Goal: Communication & Community: Connect with others

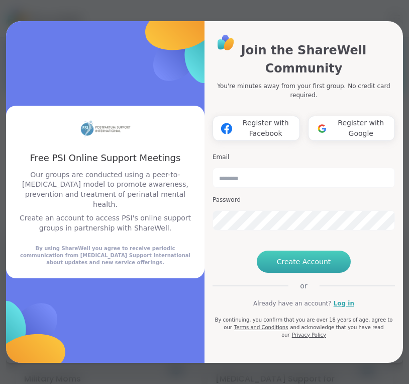
click at [278, 273] on button "Create Account" at bounding box center [304, 261] width 95 height 22
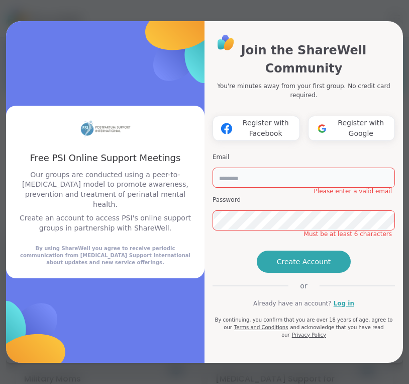
click at [264, 167] on input "email" at bounding box center [304, 177] width 183 height 20
type input "**********"
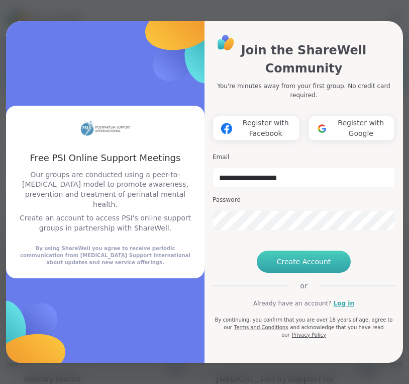
click at [292, 266] on span "Create Account" at bounding box center [304, 261] width 54 height 10
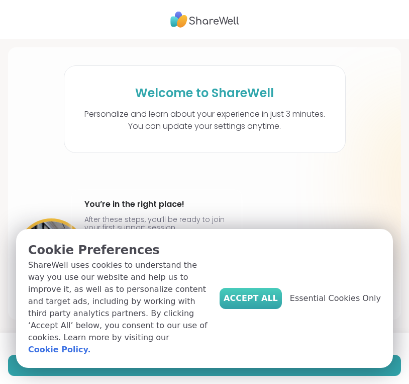
click at [272, 302] on button "Accept All" at bounding box center [251, 298] width 62 height 21
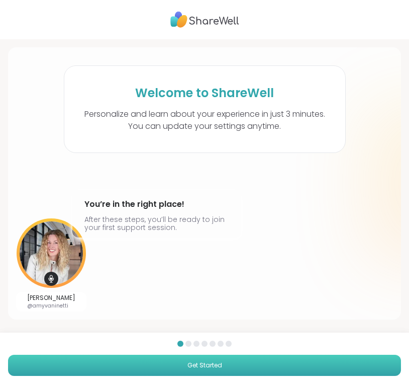
click at [206, 368] on span "Get Started" at bounding box center [205, 365] width 35 height 9
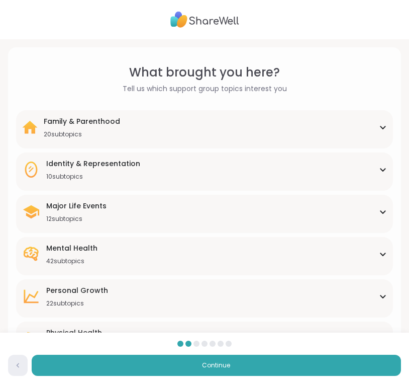
click at [164, 128] on div "Family & Parenthood 20 subtopics" at bounding box center [204, 127] width 365 height 22
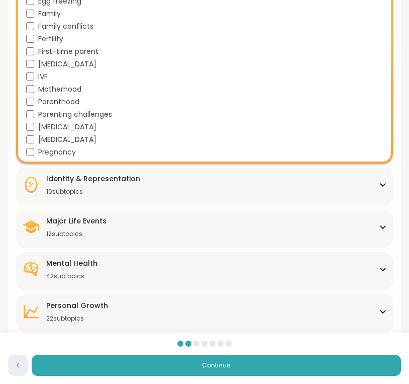
scroll to position [235, 0]
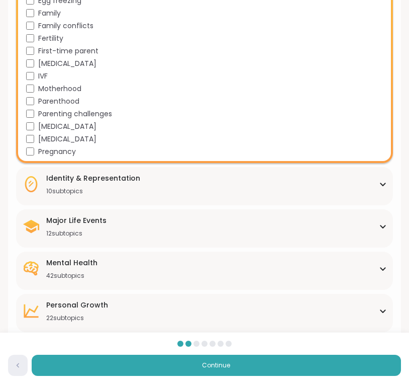
click at [158, 186] on div "Identity & Representation 10 subtopics" at bounding box center [204, 184] width 365 height 22
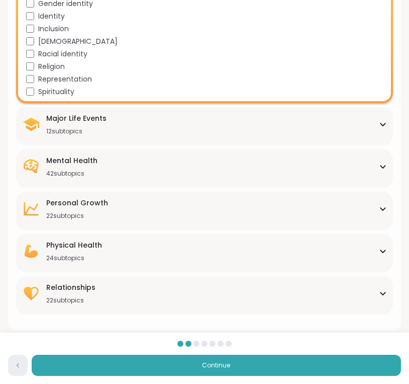
scroll to position [466, 0]
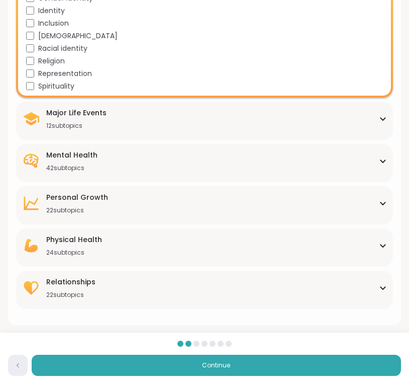
click at [122, 118] on div "Major Life Events 12 subtopics" at bounding box center [204, 119] width 365 height 22
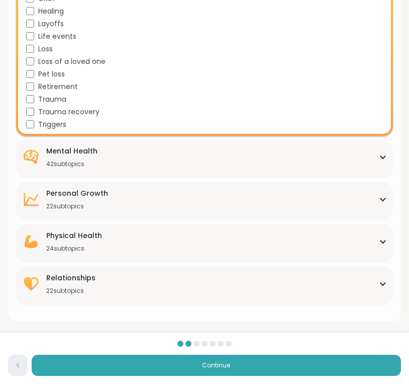
scroll to position [620, 0]
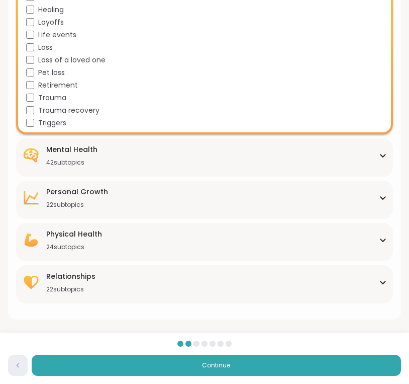
click at [132, 148] on div "Mental Health 42 subtopics" at bounding box center [204, 155] width 365 height 22
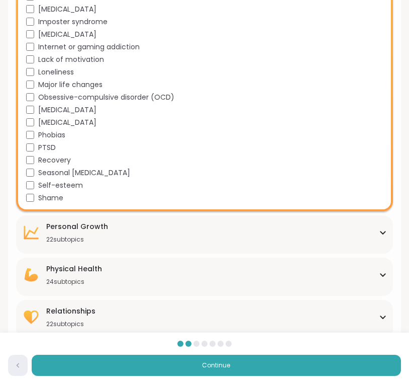
scroll to position [1123, 0]
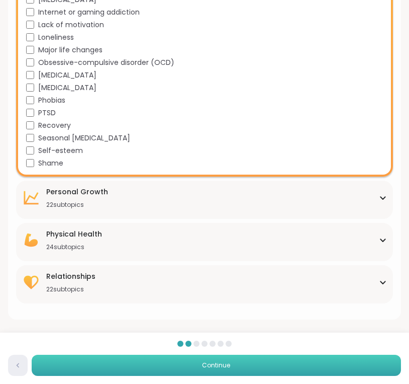
click at [231, 364] on button "Continue" at bounding box center [217, 364] width 370 height 21
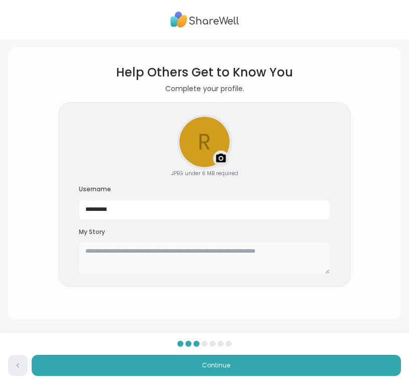
click at [195, 260] on textarea at bounding box center [204, 258] width 251 height 32
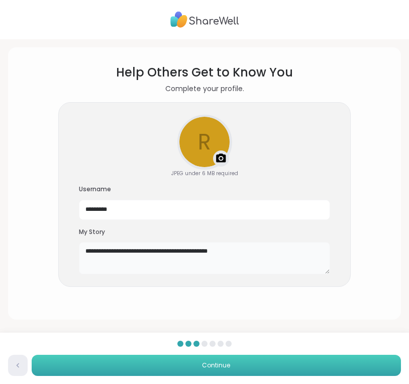
type textarea "**********"
click at [226, 359] on button "Continue" at bounding box center [217, 364] width 370 height 21
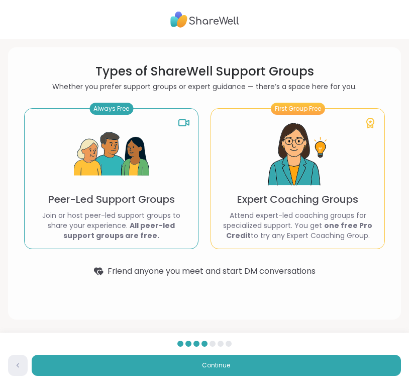
click at [298, 168] on img at bounding box center [297, 154] width 75 height 75
click at [138, 150] on img at bounding box center [111, 154] width 75 height 75
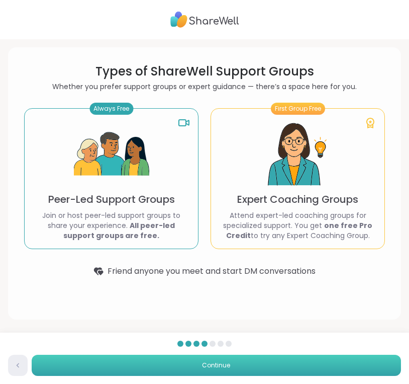
click at [242, 365] on button "Continue" at bounding box center [217, 364] width 370 height 21
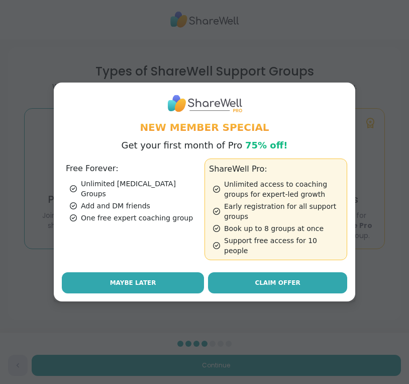
click at [198, 284] on button "Maybe Later" at bounding box center [133, 282] width 142 height 21
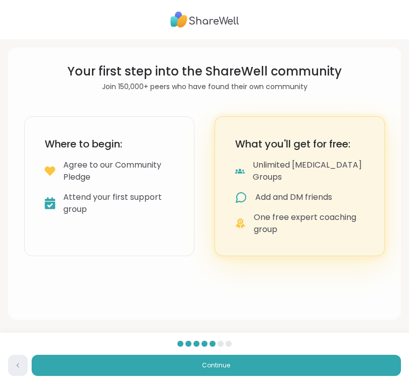
click at [169, 152] on div "Where to begin: Agree to our Community Pledge Attend your first support group" at bounding box center [109, 186] width 170 height 140
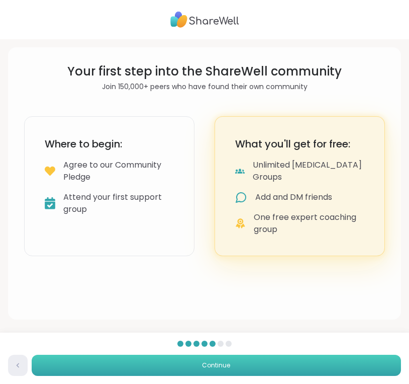
click at [228, 363] on span "Continue" at bounding box center [216, 365] width 28 height 9
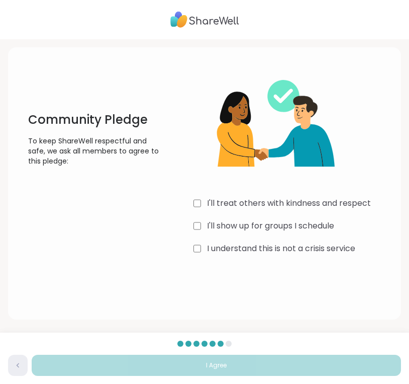
click at [202, 201] on div "I'll treat others with kindness and respect" at bounding box center [294, 203] width 200 height 12
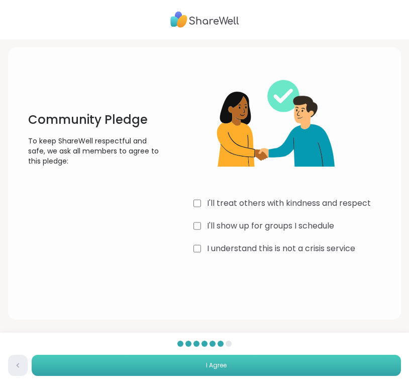
click at [288, 361] on button "I Agree" at bounding box center [217, 364] width 370 height 21
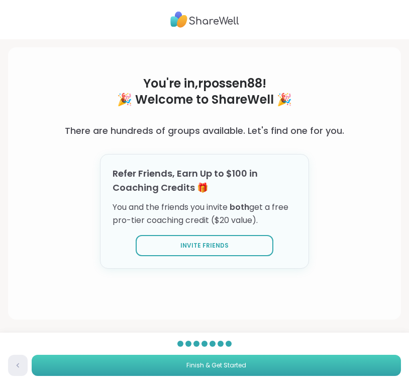
click at [262, 358] on button "Finish & Get Started" at bounding box center [217, 364] width 370 height 21
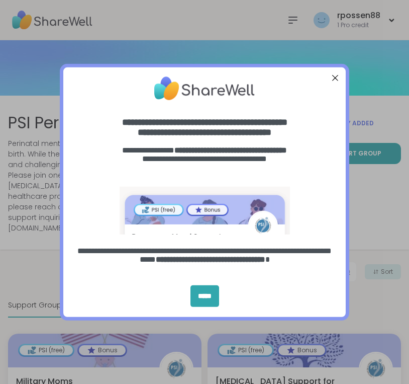
click at [340, 77] on div "Close Step" at bounding box center [335, 77] width 13 height 13
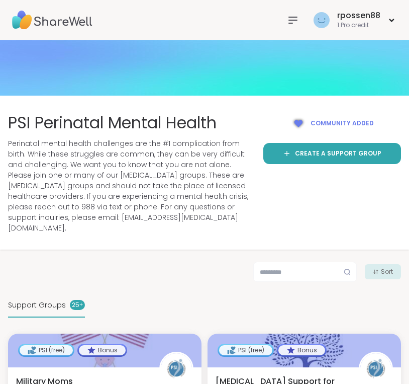
click at [293, 17] on icon at bounding box center [293, 20] width 8 height 6
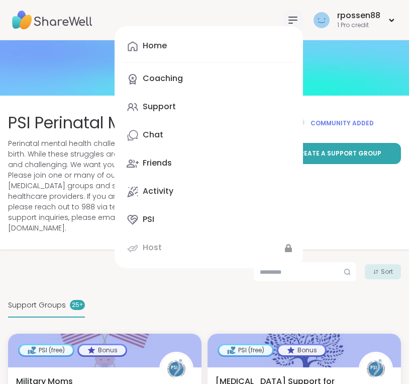
click at [78, 74] on img at bounding box center [204, 67] width 409 height 55
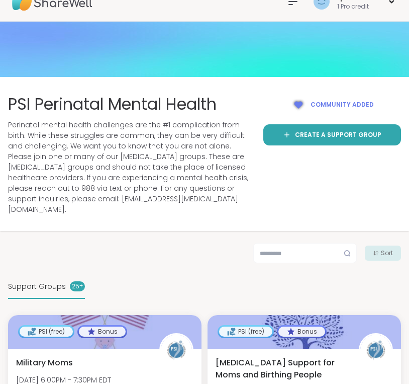
scroll to position [21, 0]
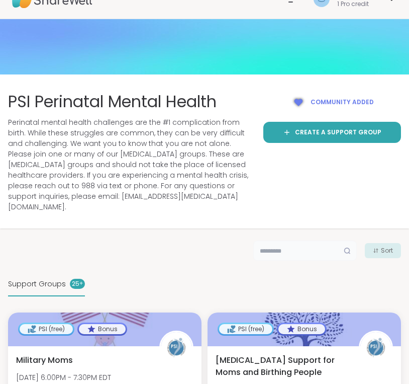
click at [271, 247] on input "text" at bounding box center [305, 250] width 104 height 20
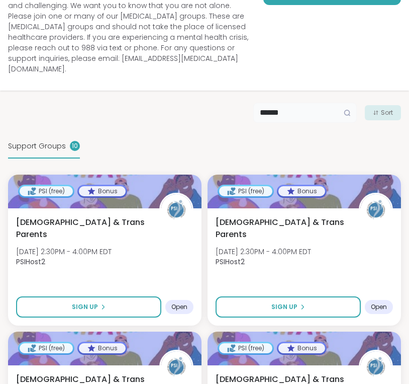
scroll to position [147, 0]
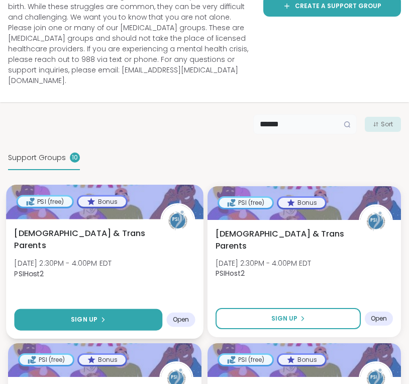
type input "*****"
click at [91, 309] on button "Sign Up" at bounding box center [88, 320] width 148 height 22
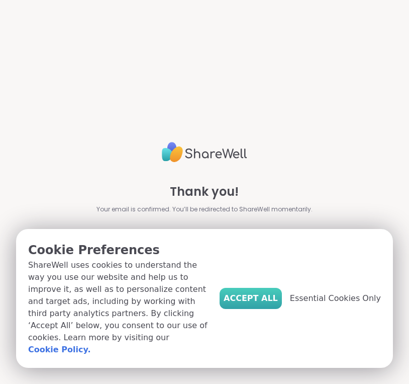
click at [247, 304] on span "Accept All" at bounding box center [251, 298] width 54 height 12
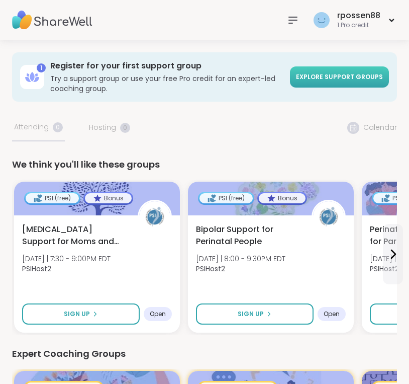
click at [345, 75] on span "Explore support groups" at bounding box center [339, 76] width 87 height 9
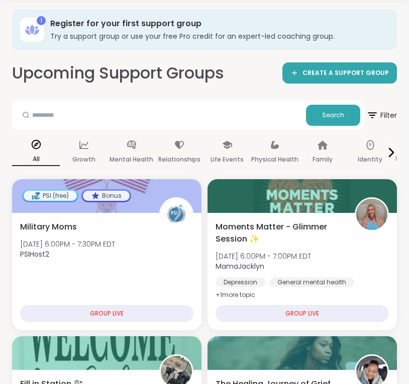
scroll to position [44, 0]
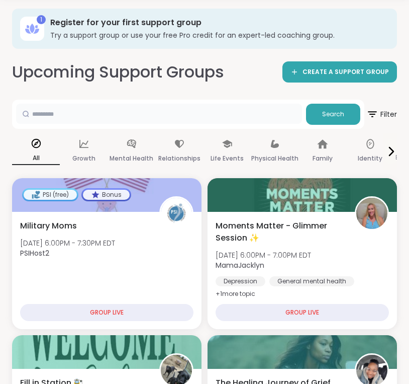
click at [228, 111] on input "text" at bounding box center [159, 114] width 286 height 20
type input "*****"
click at [349, 113] on button "Search" at bounding box center [333, 114] width 54 height 21
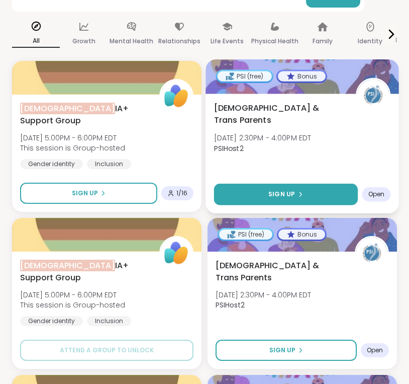
scroll to position [162, 0]
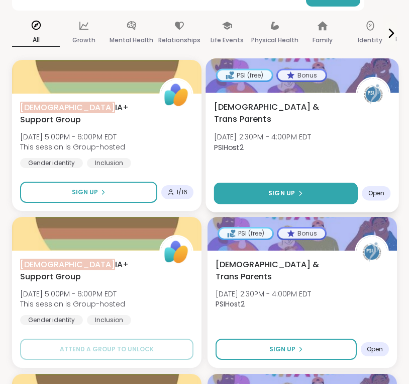
click at [294, 198] on span "Sign Up" at bounding box center [282, 193] width 27 height 9
select select "**"
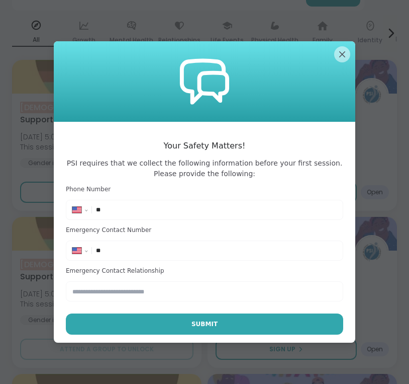
click at [178, 210] on input "**" at bounding box center [216, 210] width 241 height 10
type input "**********"
click at [141, 238] on div "**********" at bounding box center [205, 243] width 278 height 35
click at [142, 252] on input "**" at bounding box center [216, 250] width 241 height 10
type input "**********"
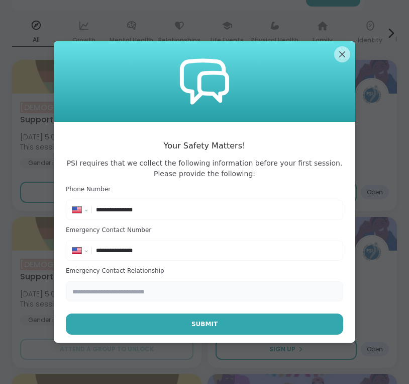
click at [122, 291] on input "text" at bounding box center [205, 291] width 278 height 20
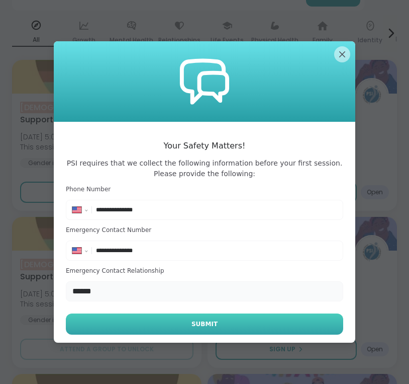
type input "******"
click at [133, 327] on button "Submit" at bounding box center [205, 323] width 278 height 21
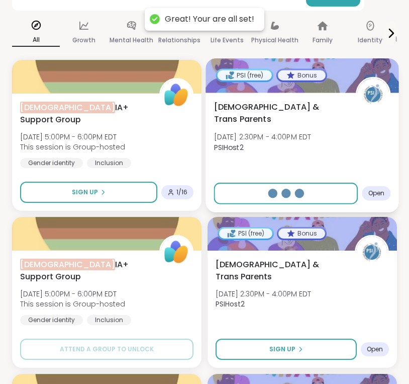
select select "**"
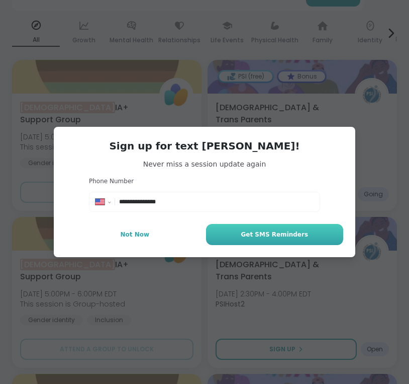
click at [264, 238] on span "Get SMS Reminders" at bounding box center [274, 234] width 67 height 9
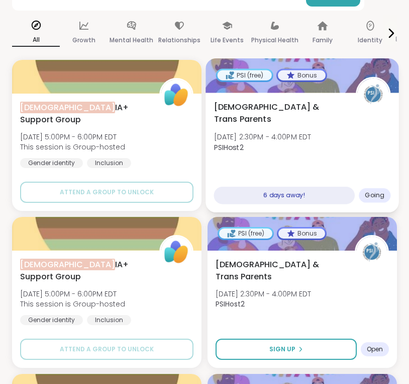
scroll to position [0, 0]
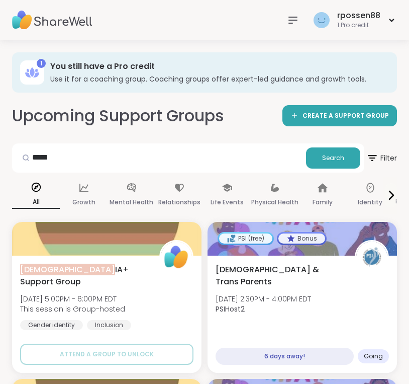
click at [63, 20] on img at bounding box center [52, 20] width 80 height 35
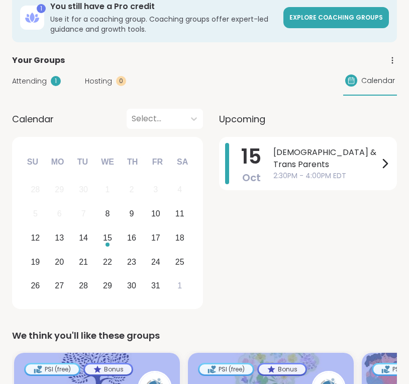
scroll to position [54, 0]
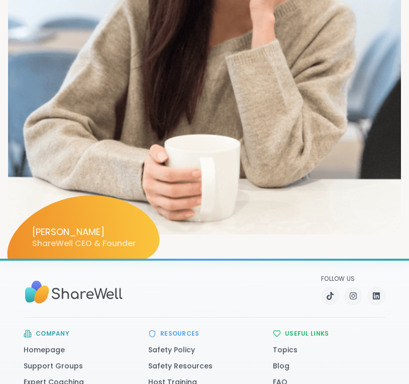
scroll to position [1443, 0]
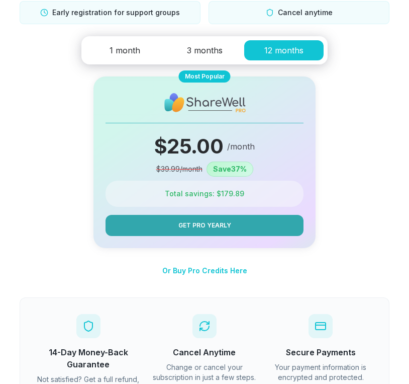
scroll to position [233, 0]
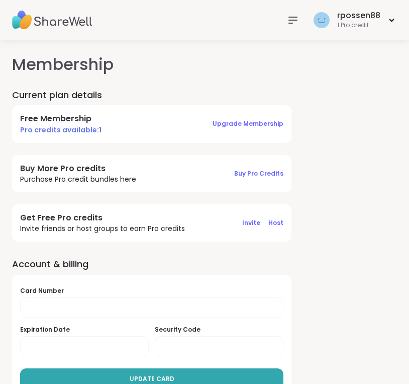
click at [292, 21] on icon at bounding box center [293, 20] width 12 height 12
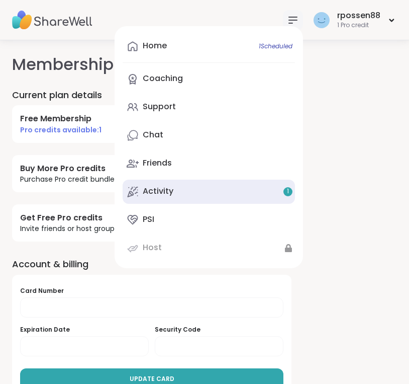
click at [218, 199] on link "Activity 1" at bounding box center [209, 192] width 172 height 24
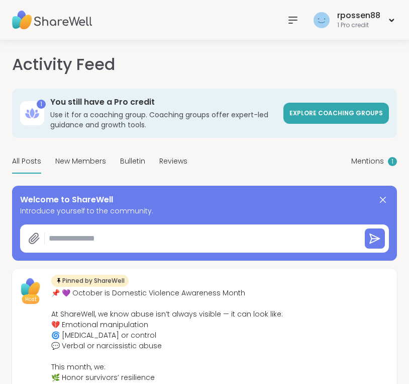
type textarea "*"
click at [320, 110] on span "Explore Coaching Groups" at bounding box center [337, 113] width 94 height 9
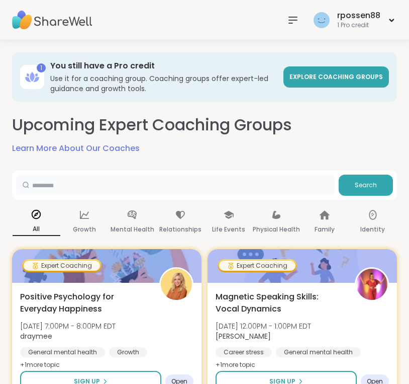
click at [191, 192] on input "text" at bounding box center [175, 184] width 319 height 20
type input "*****"
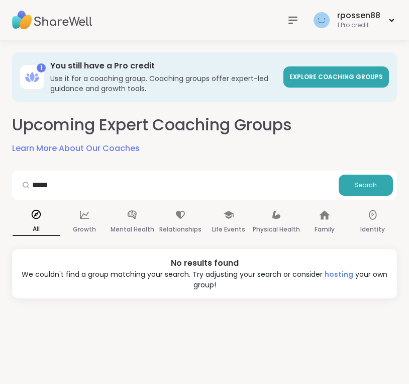
click at [343, 275] on link "hosting" at bounding box center [339, 274] width 29 height 10
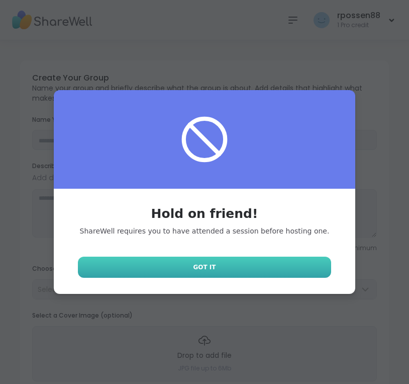
click at [293, 267] on link "Got It" at bounding box center [204, 266] width 253 height 21
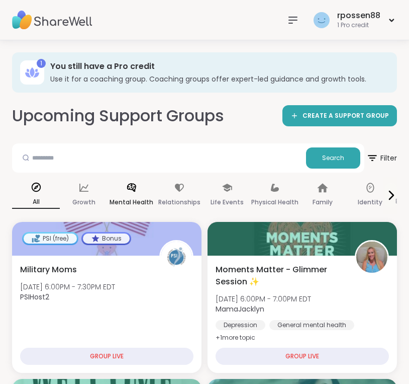
click at [133, 196] on p "Mental Health" at bounding box center [132, 202] width 44 height 12
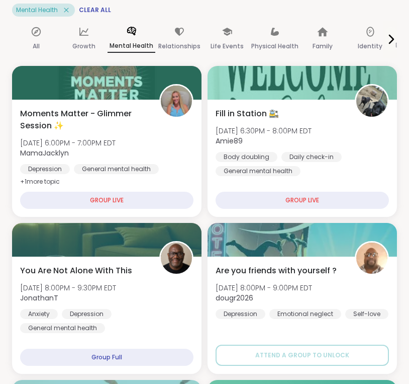
scroll to position [180, 0]
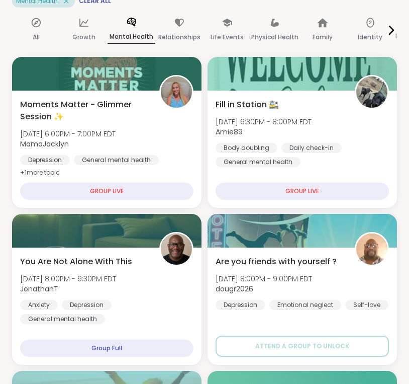
scroll to position [187, 0]
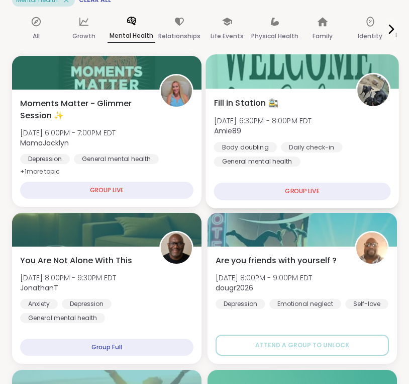
click at [230, 148] on div "Body doubling" at bounding box center [245, 147] width 63 height 10
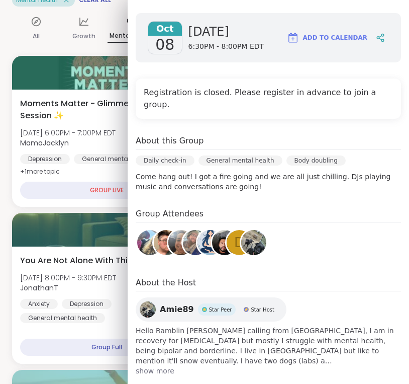
scroll to position [138, 0]
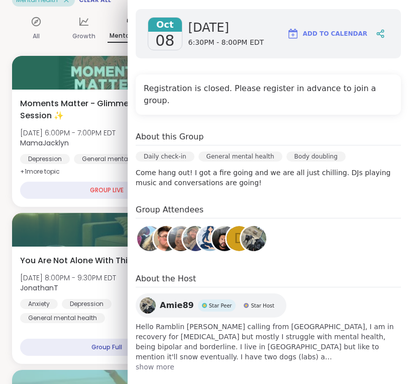
click at [249, 226] on img at bounding box center [253, 238] width 25 height 25
click at [159, 231] on img at bounding box center [166, 238] width 25 height 25
click at [147, 230] on img at bounding box center [149, 238] width 25 height 25
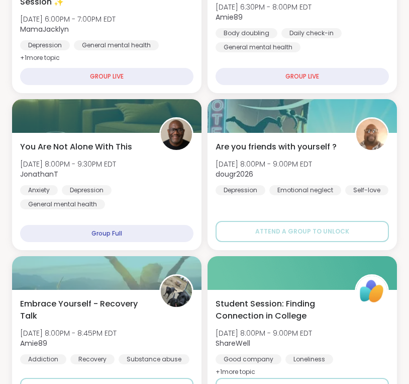
scroll to position [0, 0]
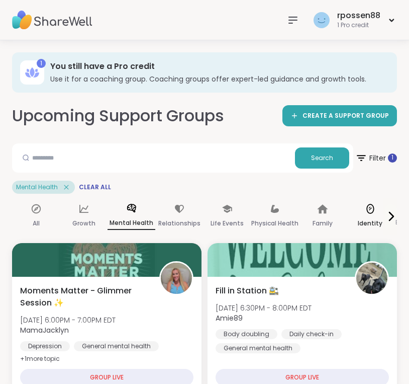
click at [366, 216] on div "Identity" at bounding box center [370, 216] width 48 height 37
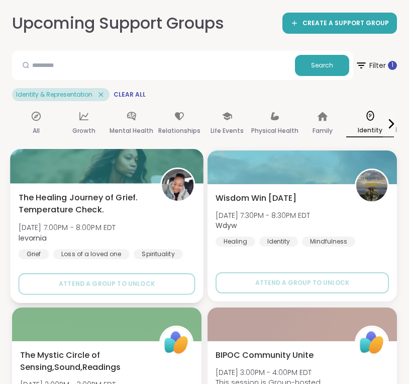
scroll to position [94, 0]
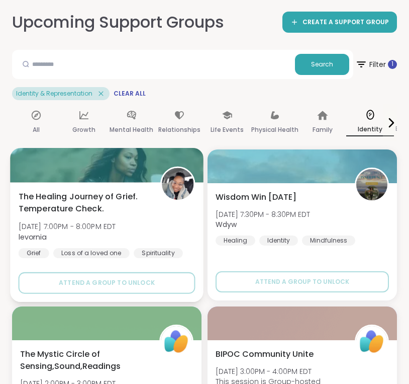
click at [168, 248] on div "Spirituality" at bounding box center [158, 253] width 49 height 10
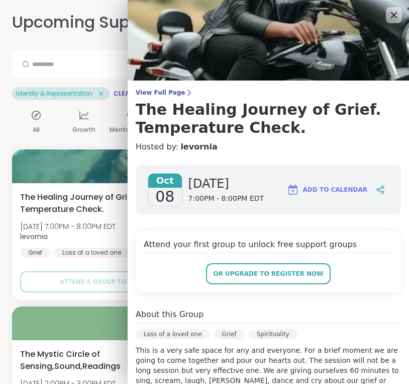
click at [337, 41] on img at bounding box center [269, 40] width 282 height 80
click at [394, 14] on icon at bounding box center [394, 15] width 13 height 13
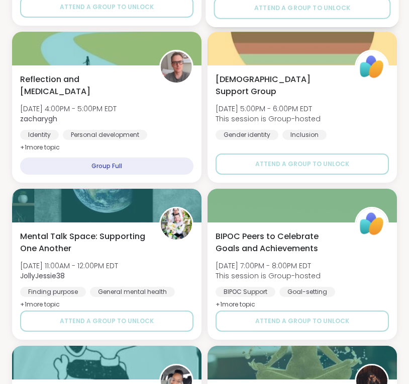
scroll to position [998, 0]
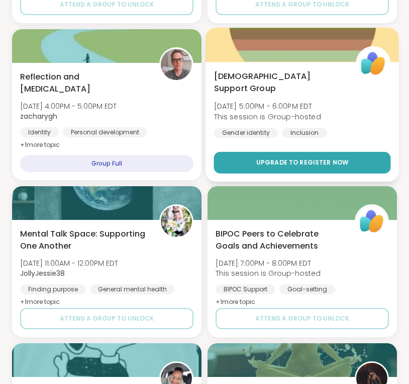
click at [344, 162] on span "Upgrade to register now" at bounding box center [302, 162] width 93 height 9
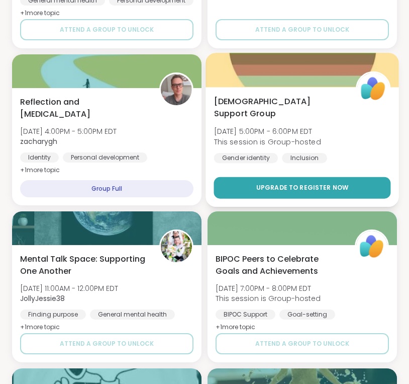
scroll to position [972, 0]
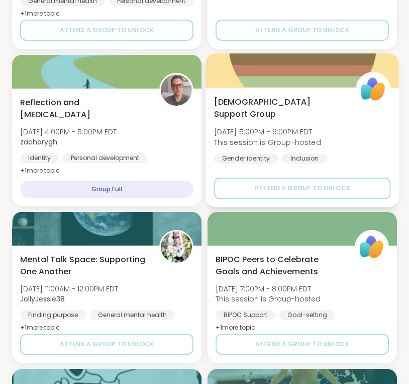
click at [354, 128] on div "LGBTQIA+ Support Group Sun, Oct 12 | 5:00PM - 6:00PM EDT This session is Group-…" at bounding box center [302, 137] width 177 height 82
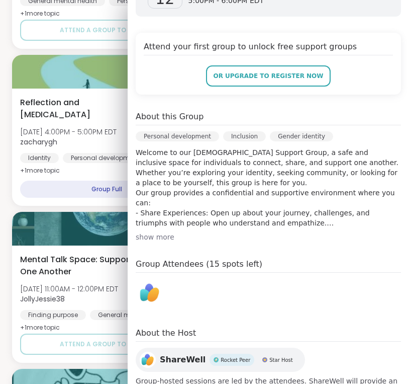
scroll to position [216, 0]
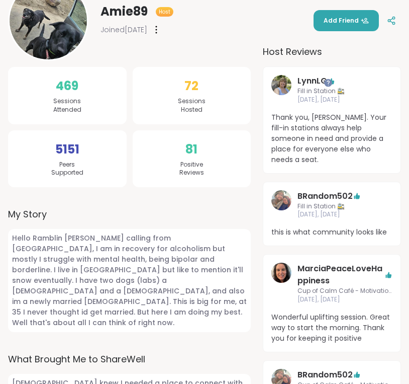
scroll to position [178, 0]
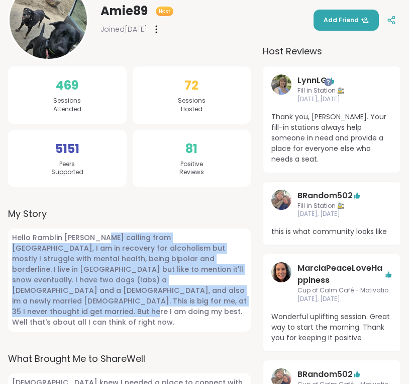
drag, startPoint x: 99, startPoint y: 239, endPoint x: 200, endPoint y: 301, distance: 118.2
click at [200, 301] on span "Hello Ramblin [PERSON_NAME] calling from [GEOGRAPHIC_DATA], I am in recovery fo…" at bounding box center [129, 279] width 243 height 103
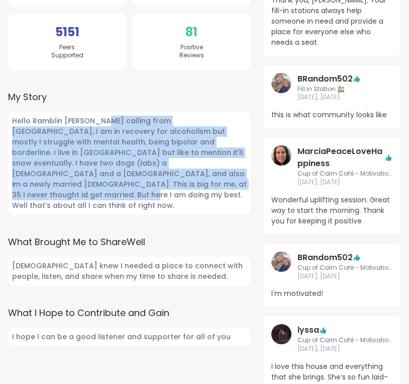
scroll to position [379, 0]
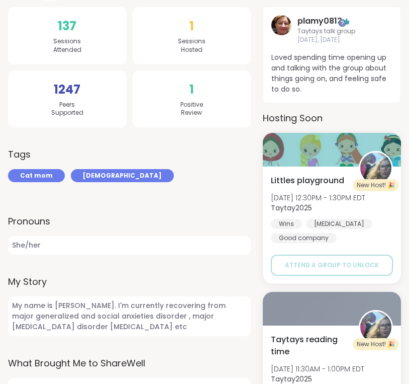
scroll to position [235, 0]
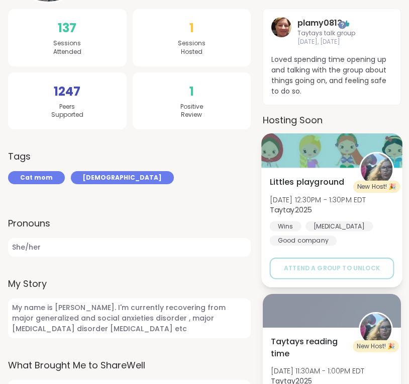
click at [322, 174] on div "[PERSON_NAME] playground [DATE] 12:30PM - 1:30PM EDT Taytay2025 Wins [MEDICAL_D…" at bounding box center [331, 227] width 141 height 120
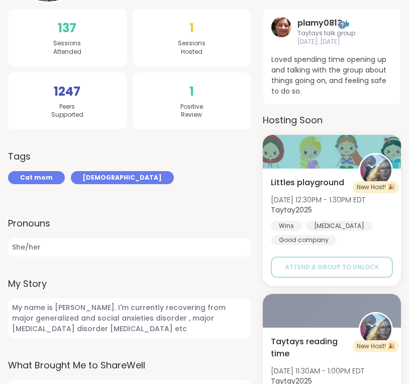
scroll to position [0, 0]
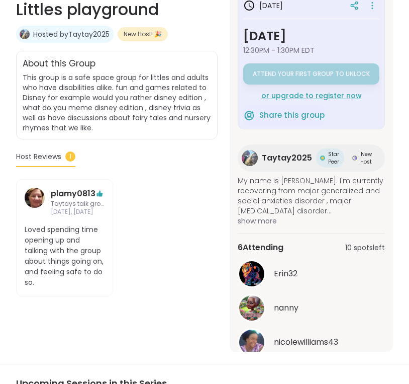
scroll to position [37, 0]
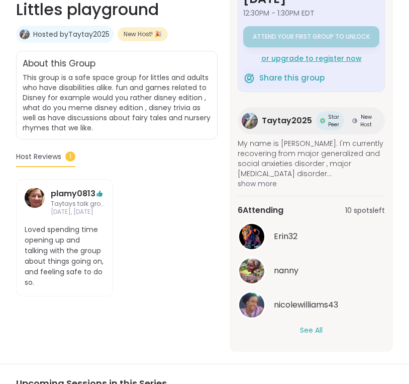
click at [316, 328] on button "See All" at bounding box center [311, 330] width 23 height 11
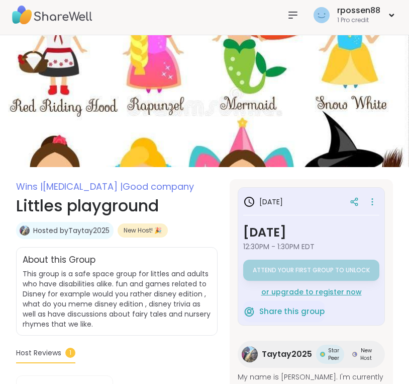
scroll to position [0, 0]
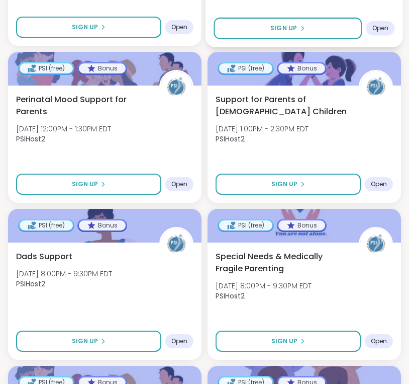
scroll to position [1060, 0]
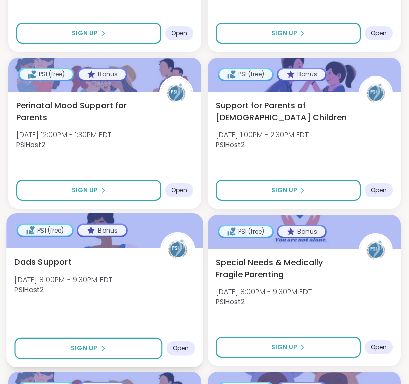
click at [119, 291] on div "Dads Support [DATE] 8:00PM - 9:30PM EDT PSIHost2 Sign Up Open" at bounding box center [105, 307] width 198 height 120
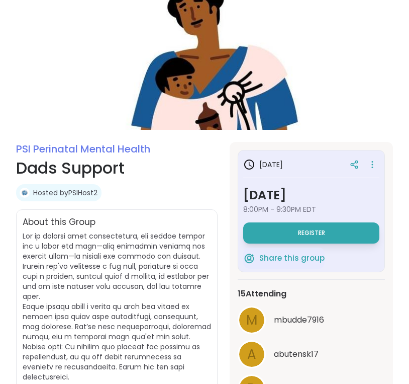
scroll to position [39, 0]
